Goal: Register for event/course

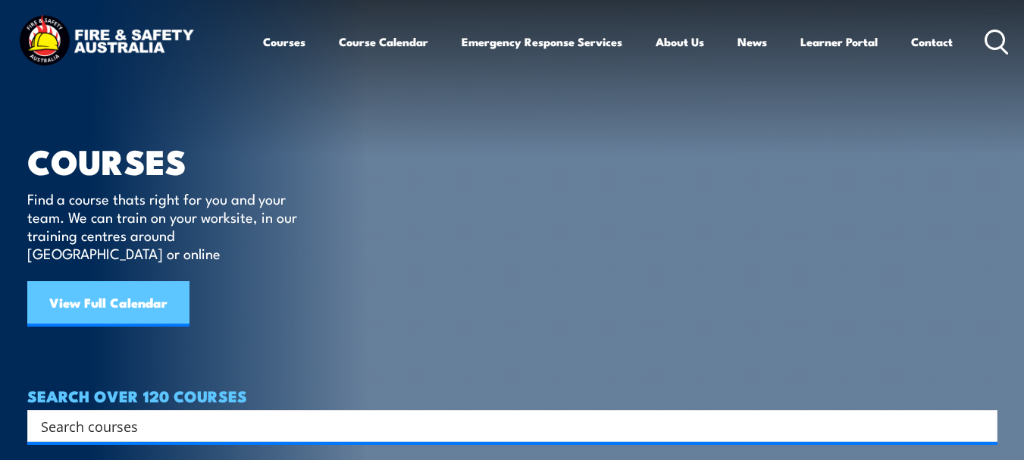
click at [85, 296] on link "View Full Calendar" at bounding box center [108, 303] width 162 height 45
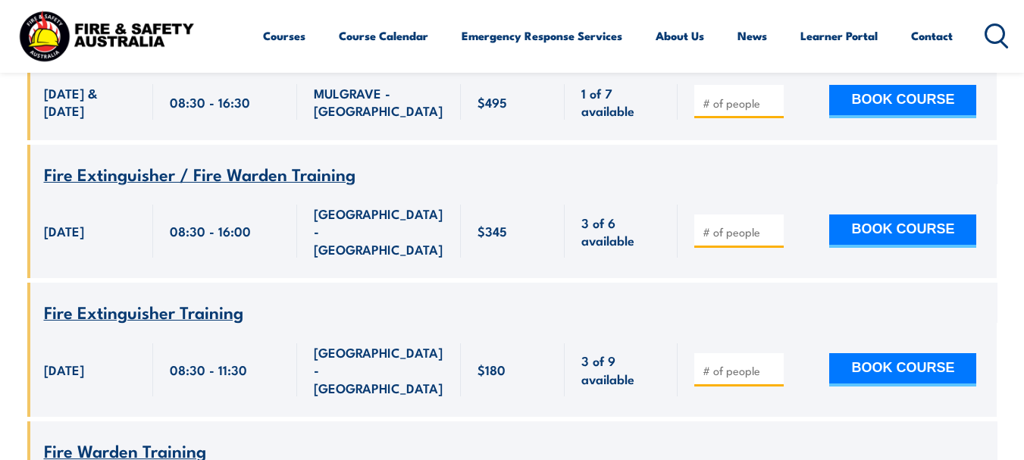
scroll to position [3505, 0]
